Goal: Task Accomplishment & Management: Manage account settings

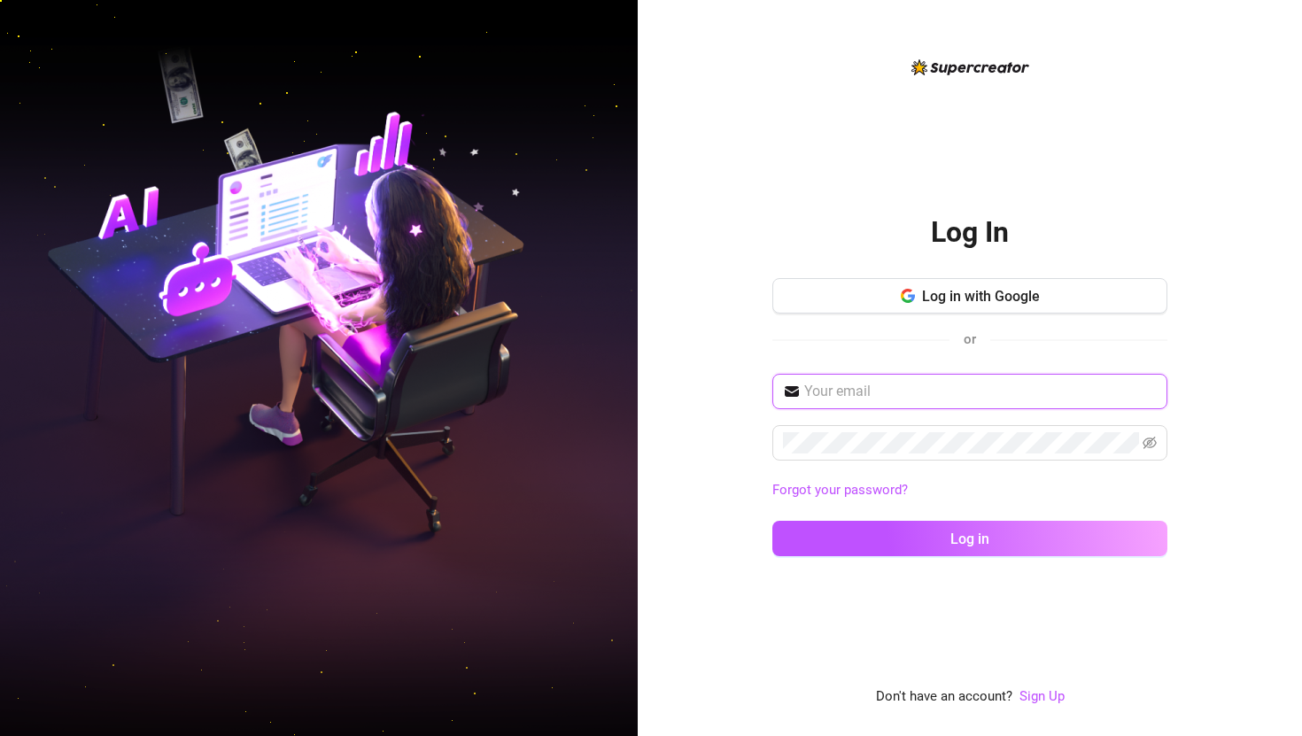
click at [842, 388] on input "text" at bounding box center [981, 391] width 353 height 21
type input "[EMAIL_ADDRESS][DOMAIN_NAME]"
click at [1152, 446] on icon "eye-invisible" at bounding box center [1150, 443] width 14 height 14
click at [700, 439] on div "Log In Log in with Google or [EMAIL_ADDRESS][DOMAIN_NAME] Forgot your password?…" at bounding box center [970, 368] width 665 height 736
click at [816, 560] on div "[EMAIL_ADDRESS][DOMAIN_NAME] Forgot your password? Log in" at bounding box center [970, 473] width 395 height 198
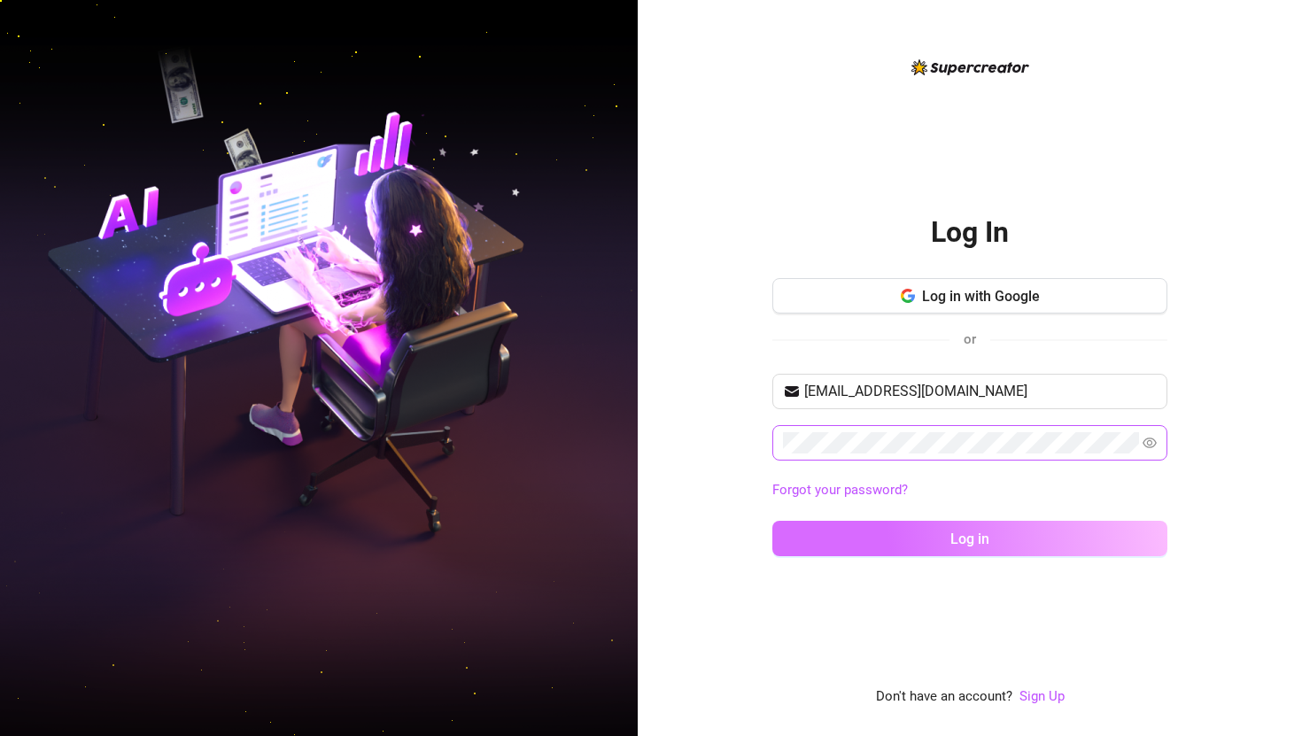
click at [821, 540] on button "Log in" at bounding box center [970, 538] width 395 height 35
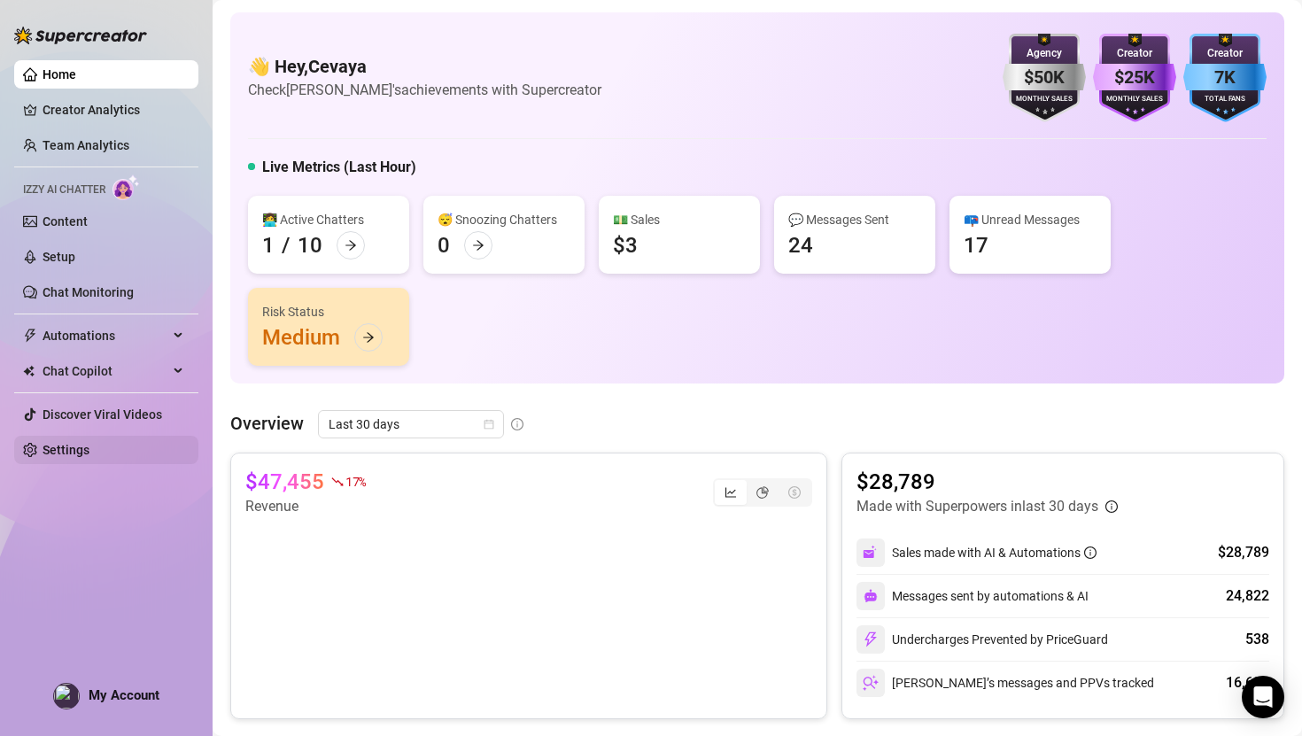
click at [73, 453] on link "Settings" at bounding box center [66, 450] width 47 height 14
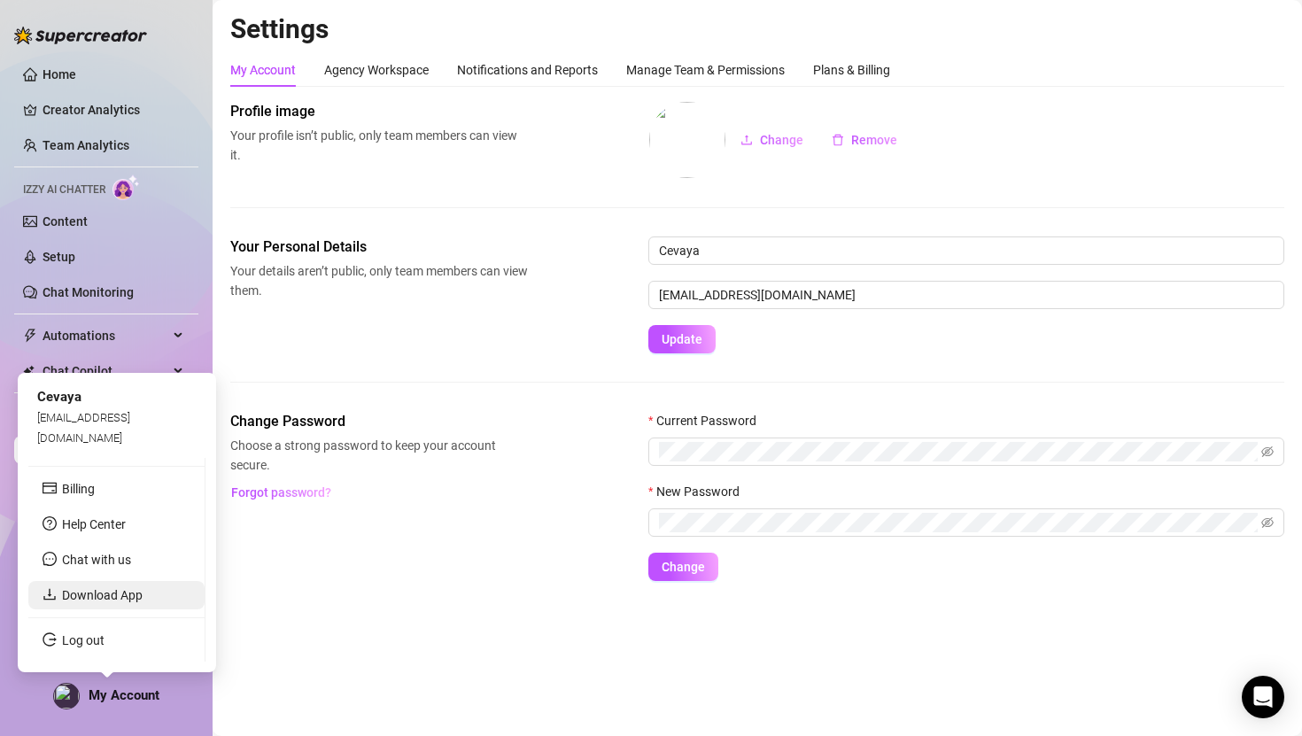
click at [97, 595] on link "Download App" at bounding box center [102, 595] width 81 height 14
